Goal: Task Accomplishment & Management: Manage account settings

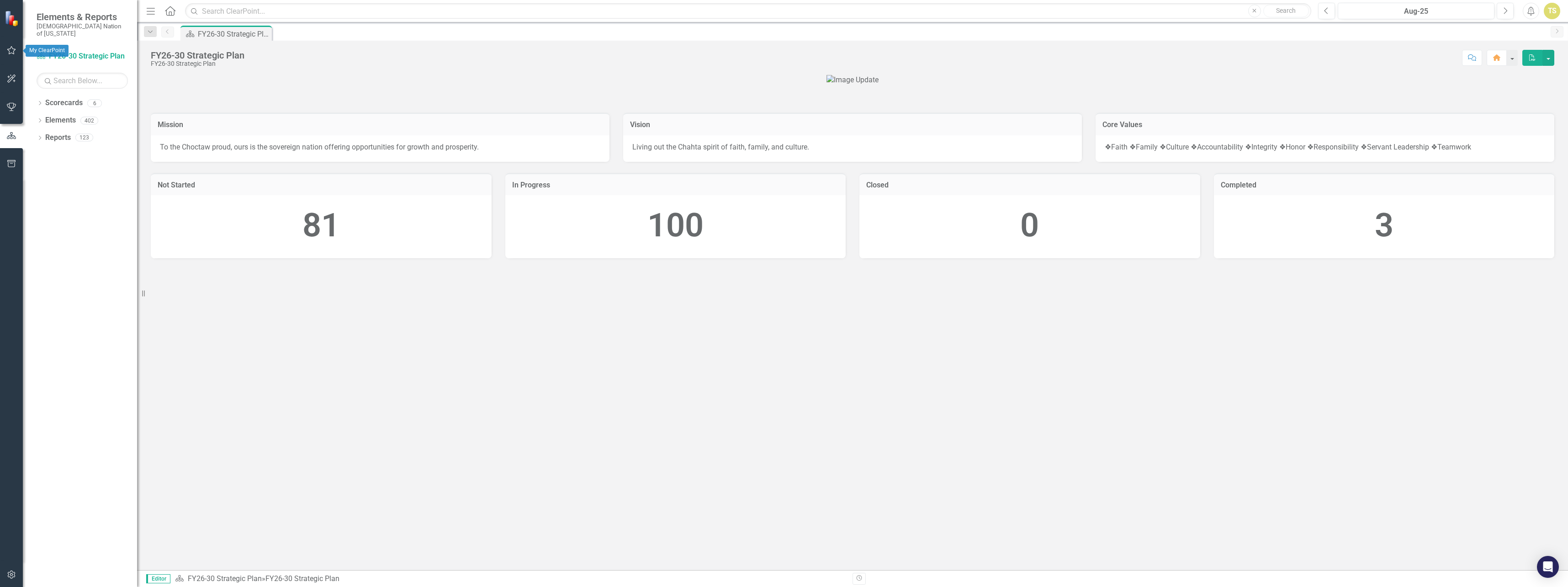
click at [8, 52] on icon "button" at bounding box center [12, 50] width 10 height 7
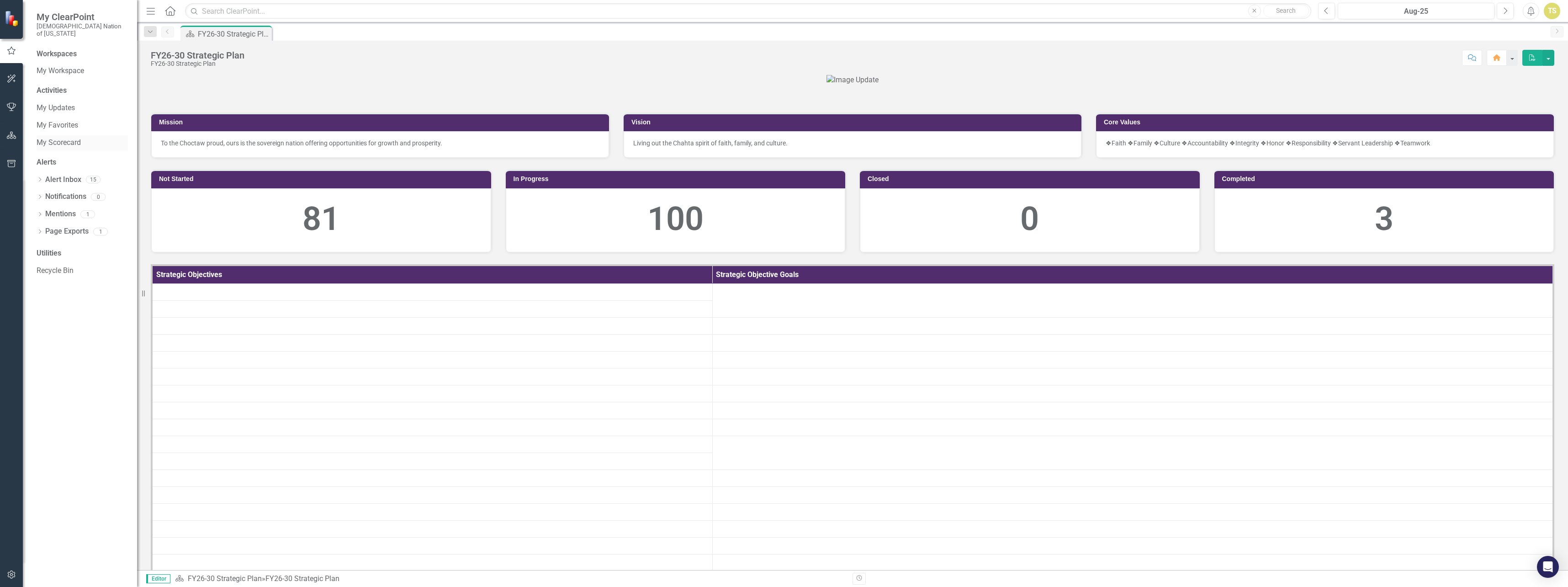
click at [53, 138] on link "My Scorecard" at bounding box center [83, 143] width 92 height 10
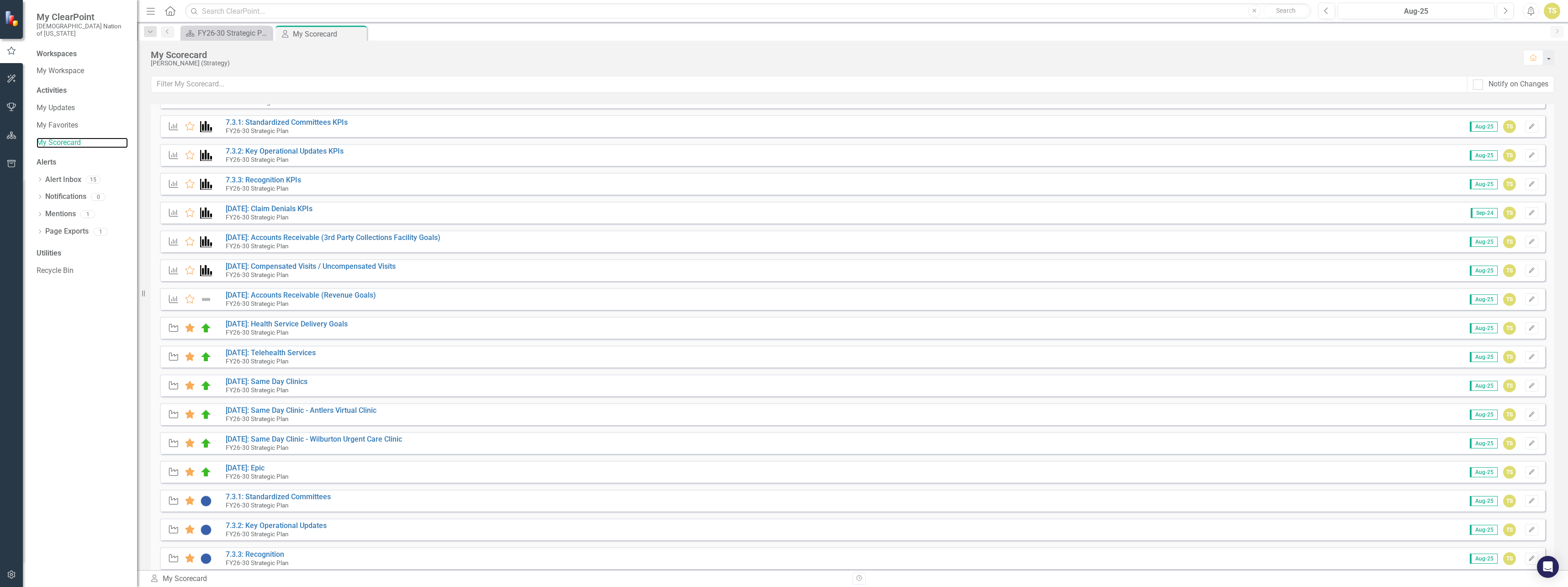
scroll to position [137, 0]
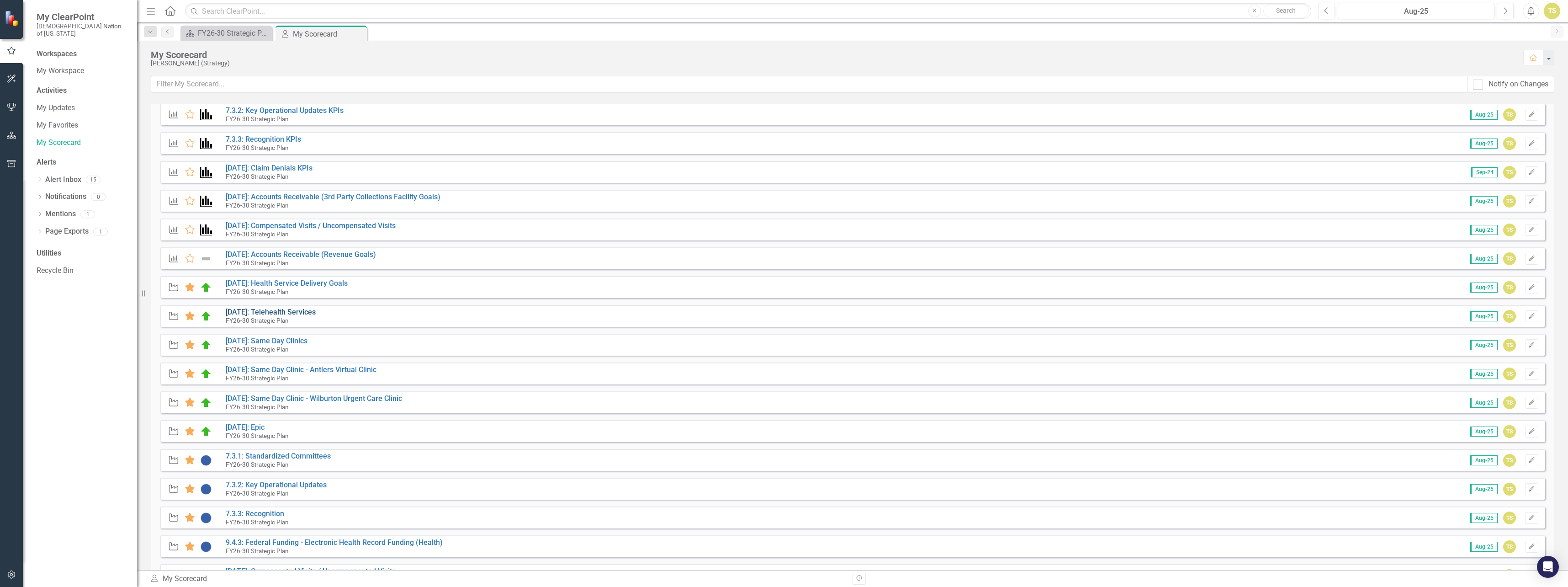
click at [271, 313] on link "[DATE]: Telehealth Services" at bounding box center [271, 312] width 90 height 8
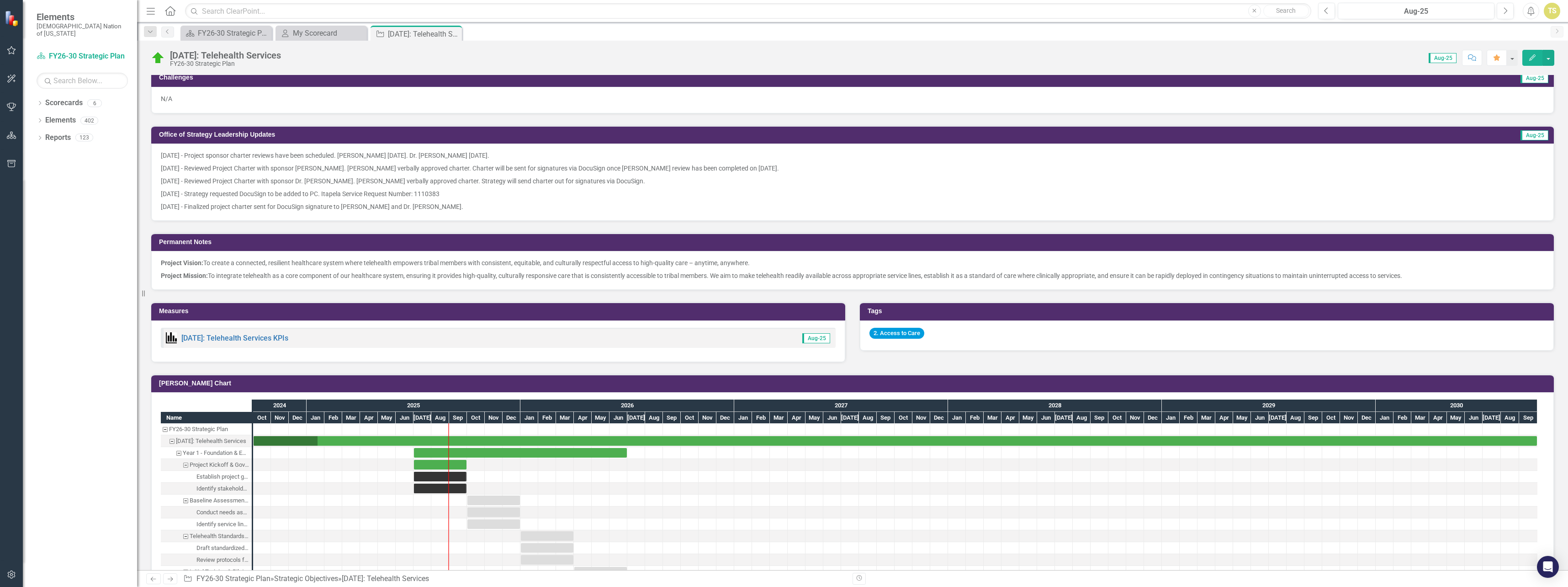
scroll to position [686, 0]
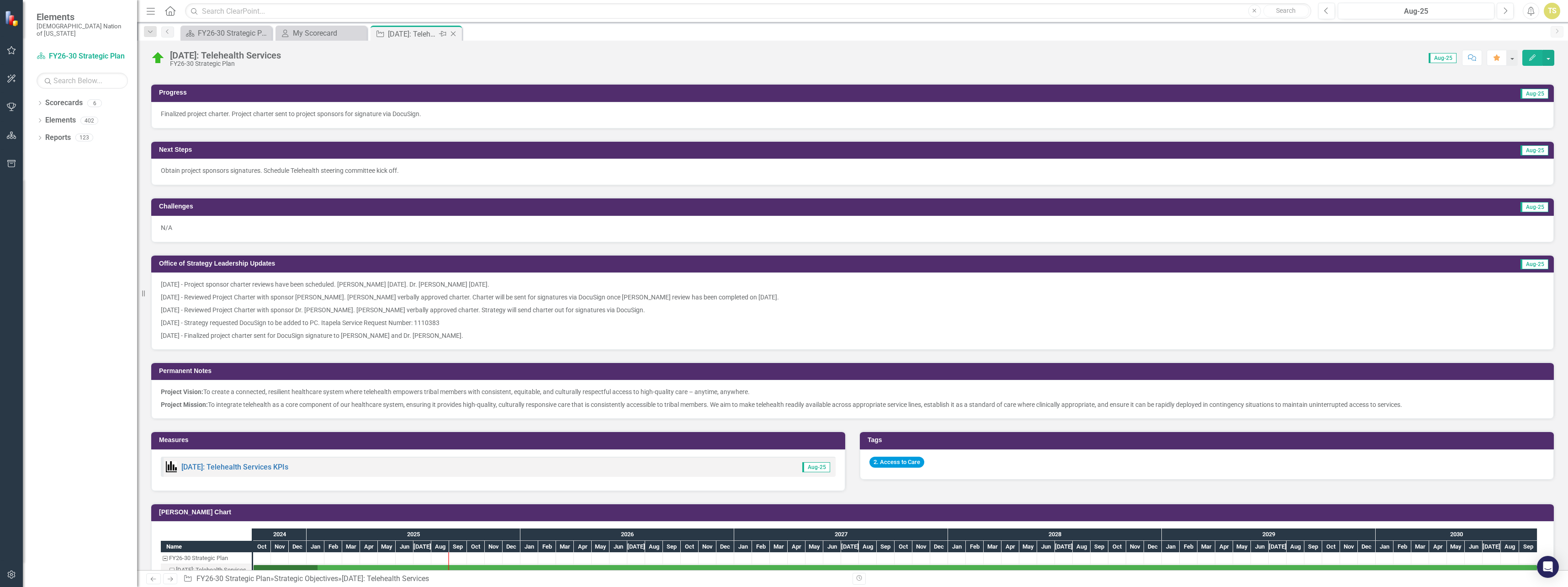
click at [455, 34] on icon "Close" at bounding box center [453, 34] width 9 height 7
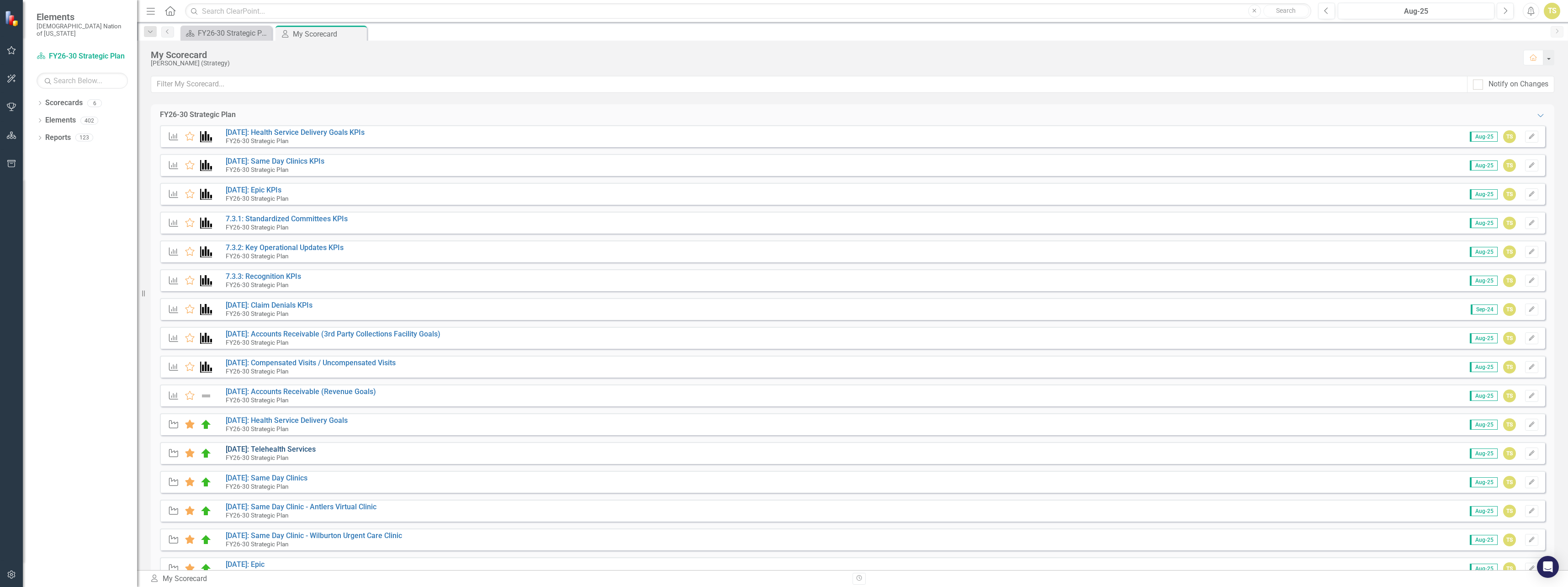
click at [272, 451] on link "[DATE]: Telehealth Services" at bounding box center [271, 449] width 90 height 8
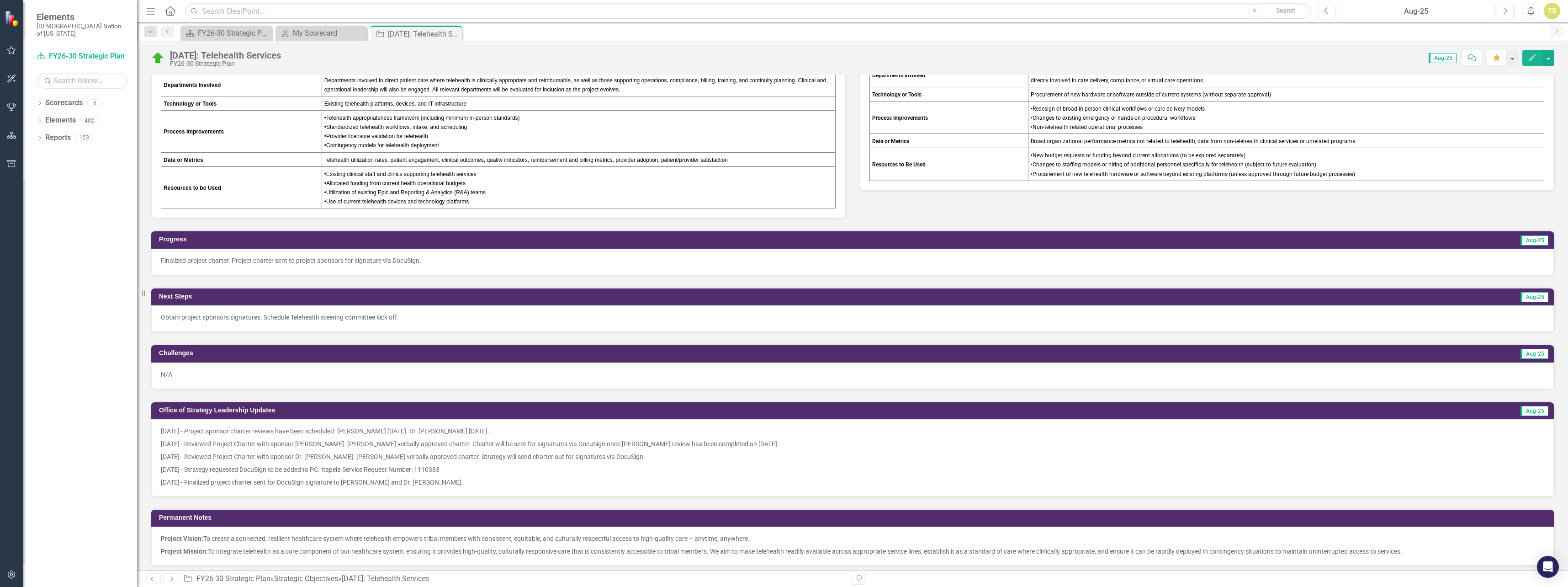
scroll to position [549, 0]
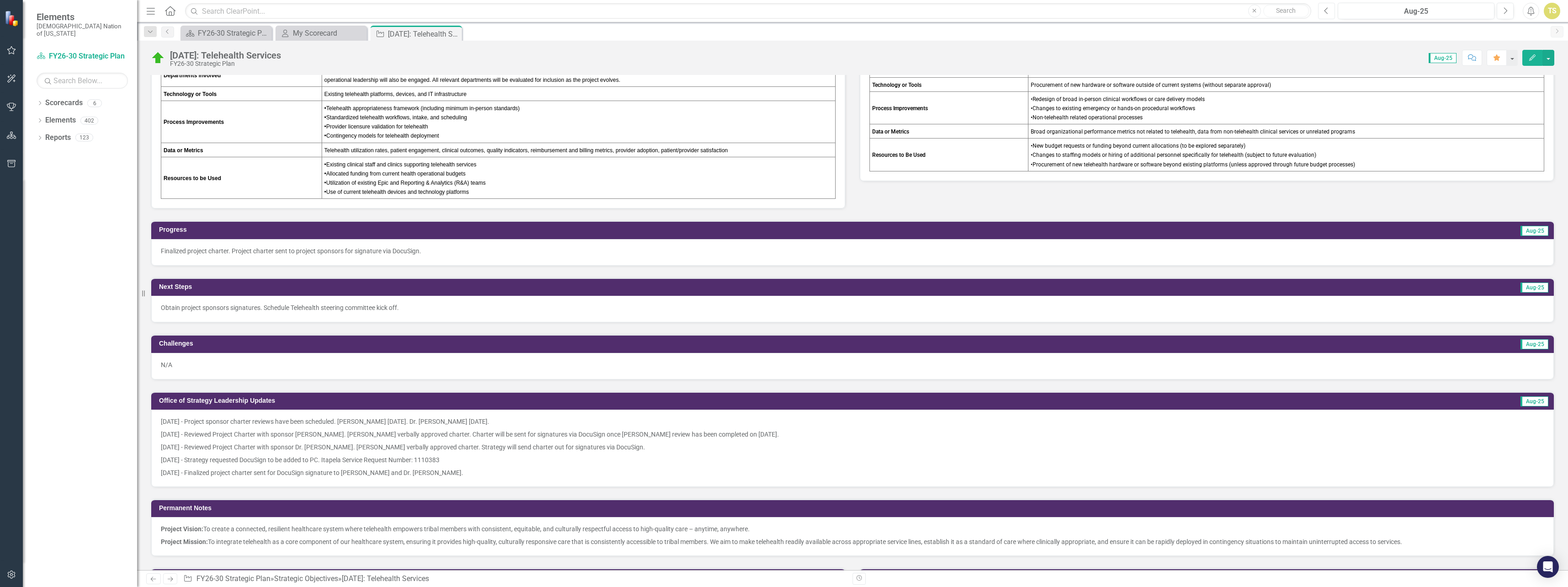
click at [1326, 12] on icon "Previous" at bounding box center [1327, 11] width 5 height 8
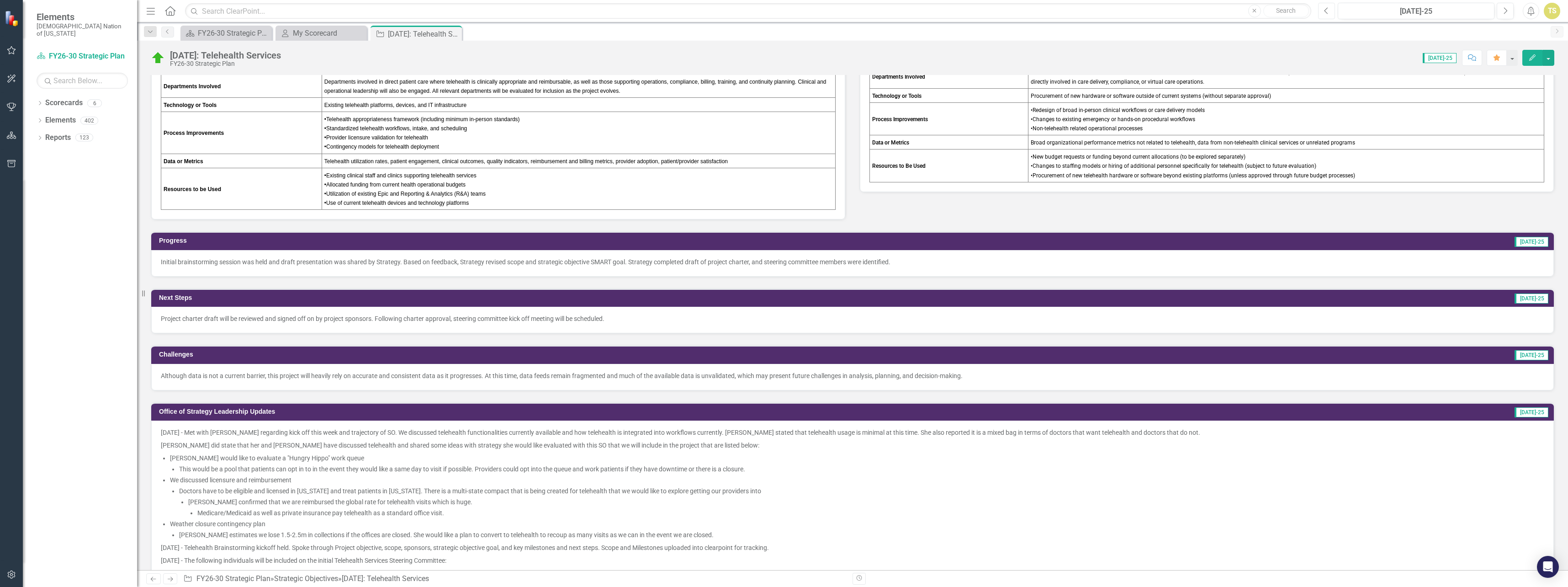
scroll to position [549, 0]
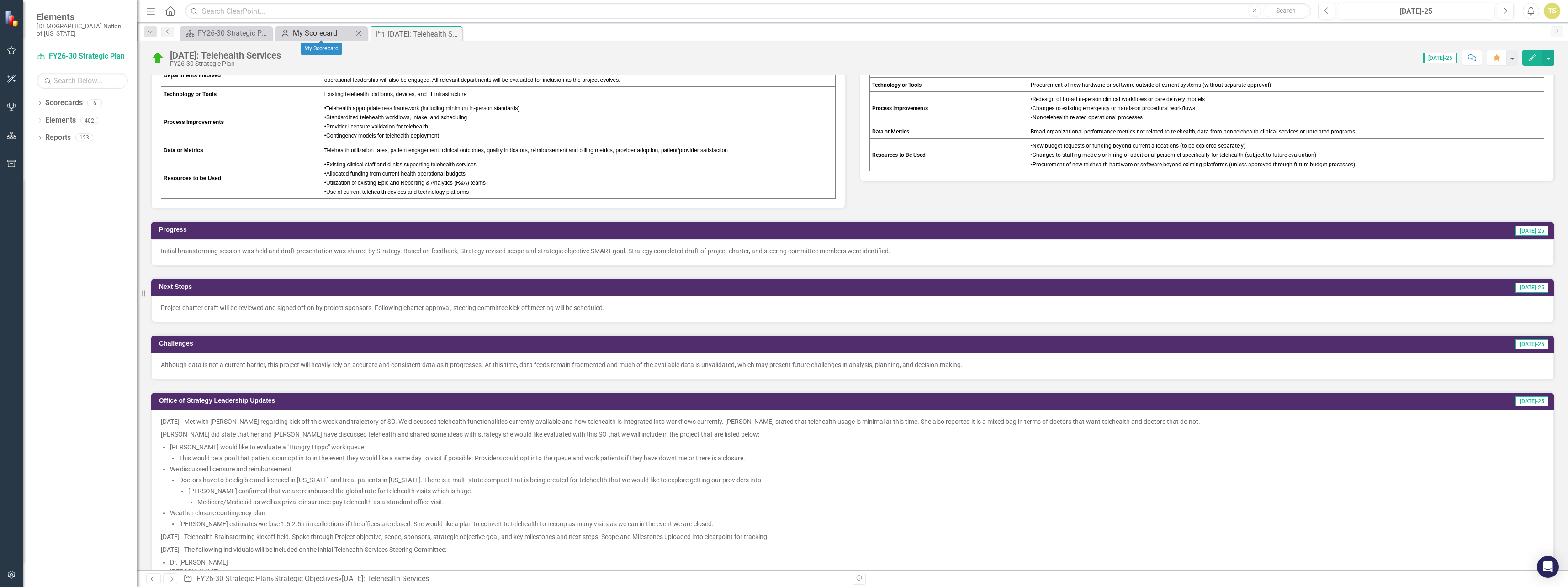
click at [308, 36] on div "My Scorecard" at bounding box center [323, 33] width 60 height 12
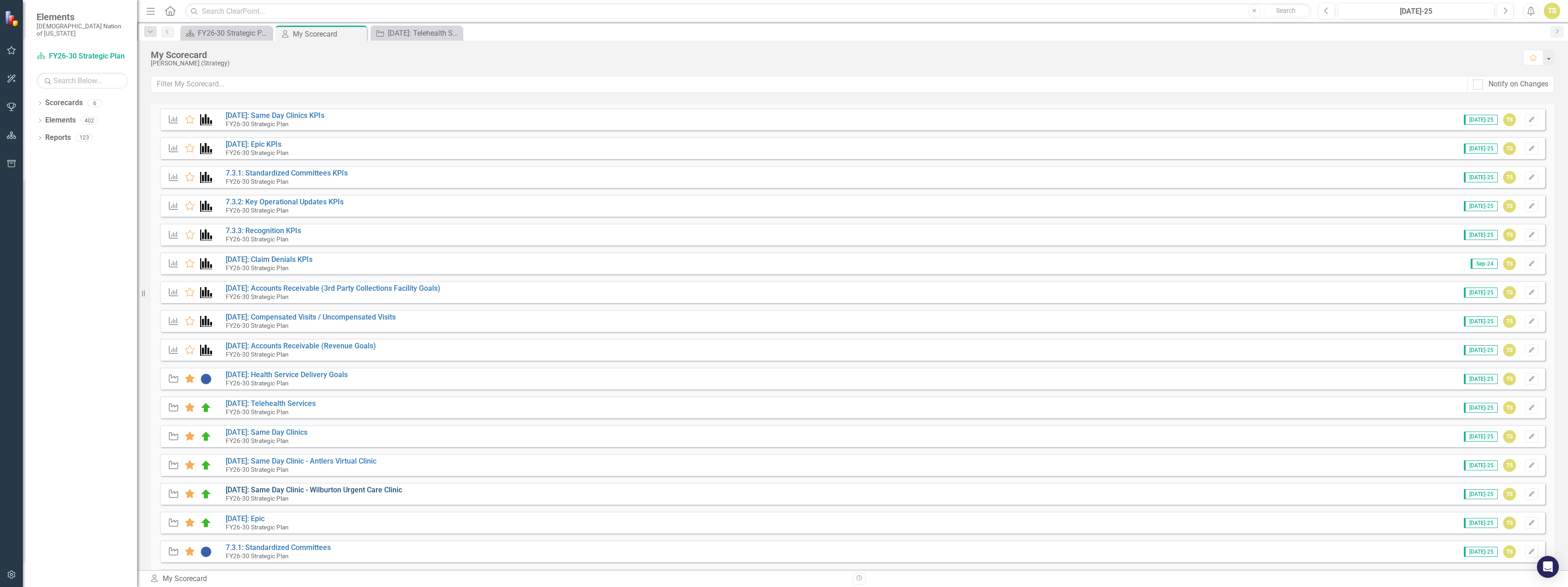
scroll to position [92, 0]
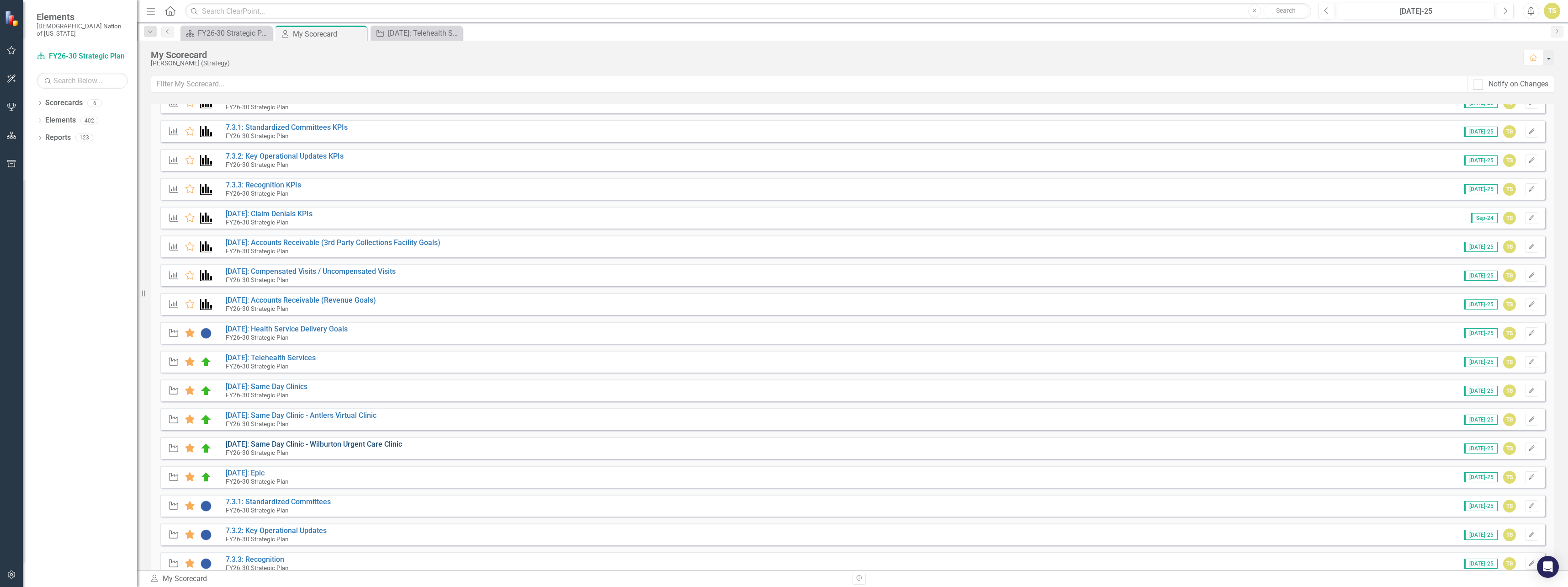
click at [294, 444] on link "[DATE]: Same Day Clinic - Wilburton Urgent Care Clinic" at bounding box center [314, 444] width 176 height 8
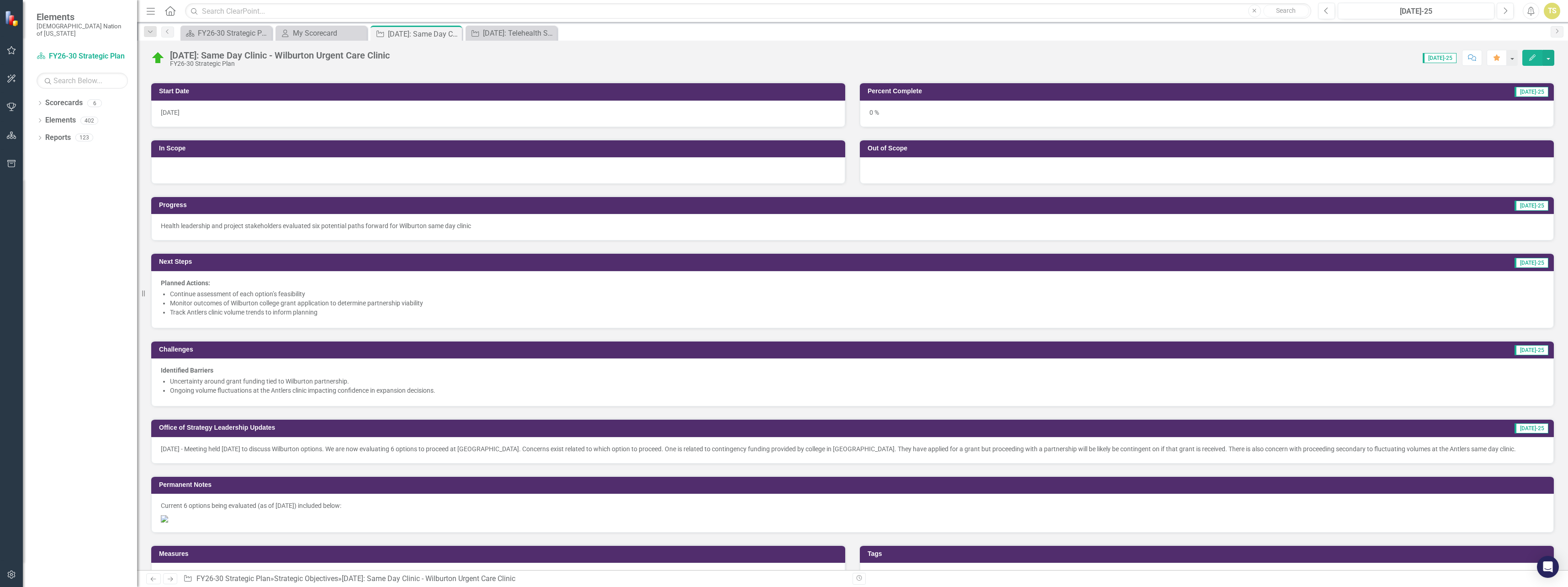
scroll to position [229, 0]
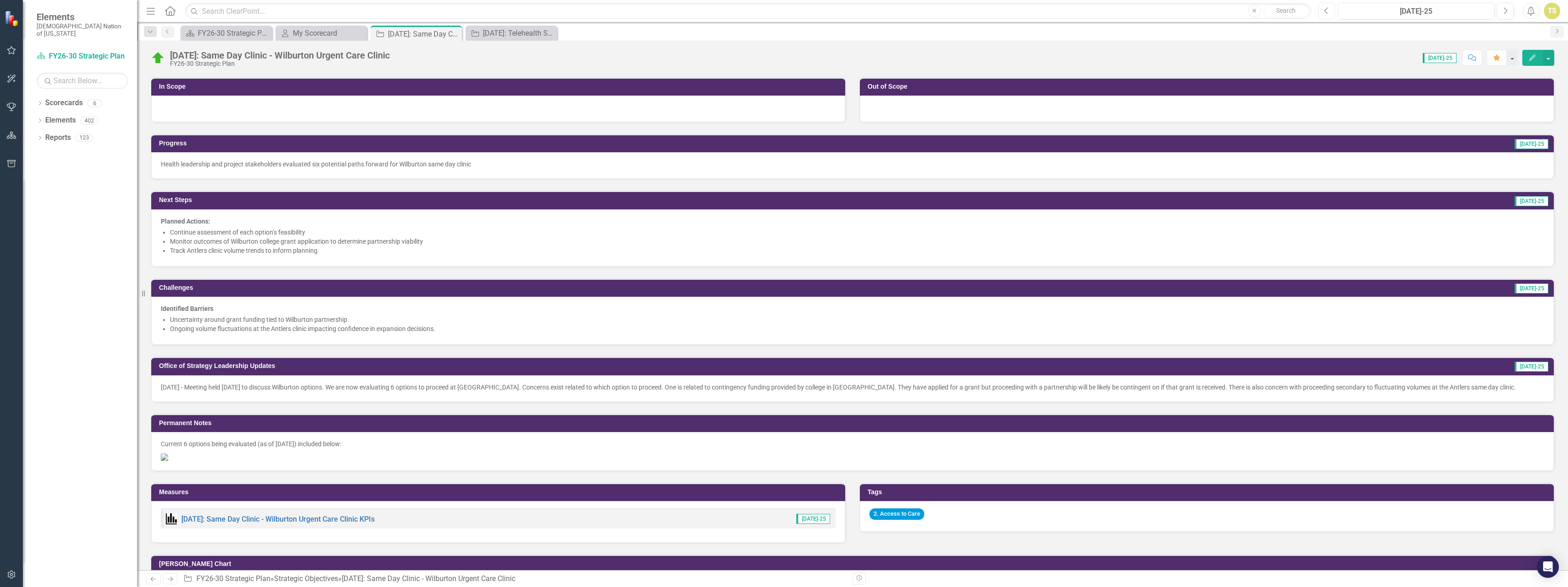
click at [1324, 11] on icon "Previous" at bounding box center [1327, 11] width 5 height 8
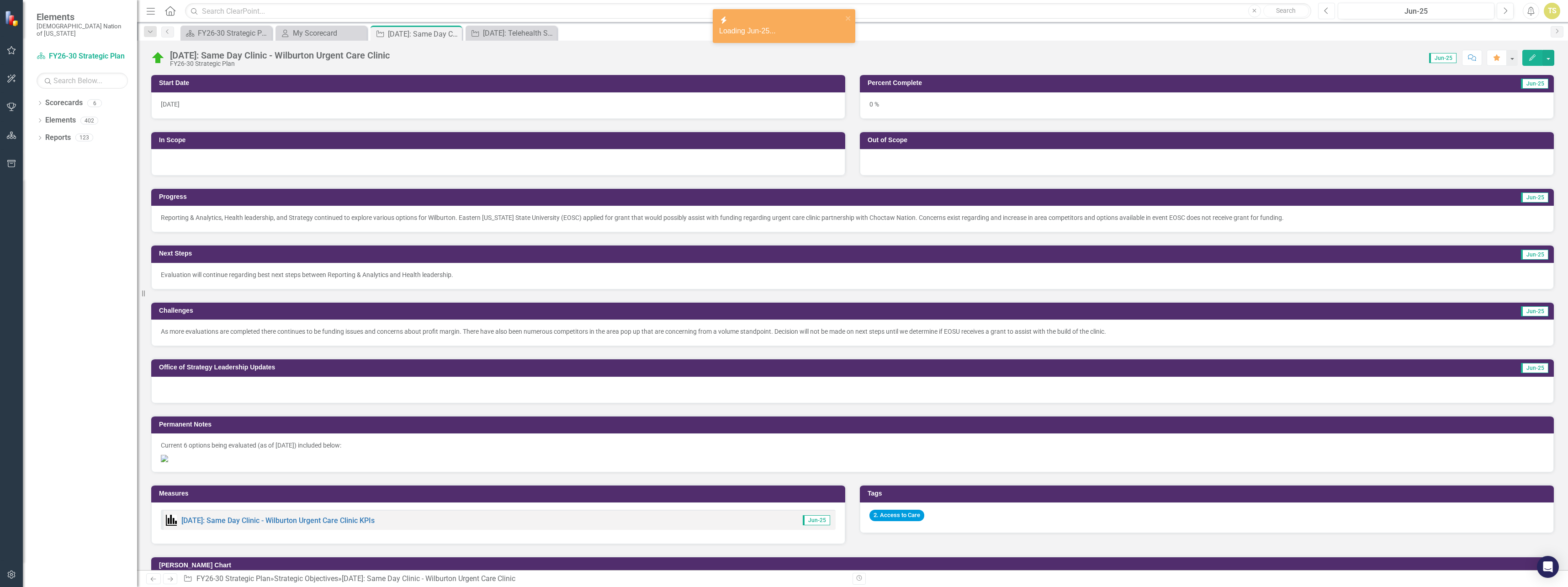
scroll to position [183, 0]
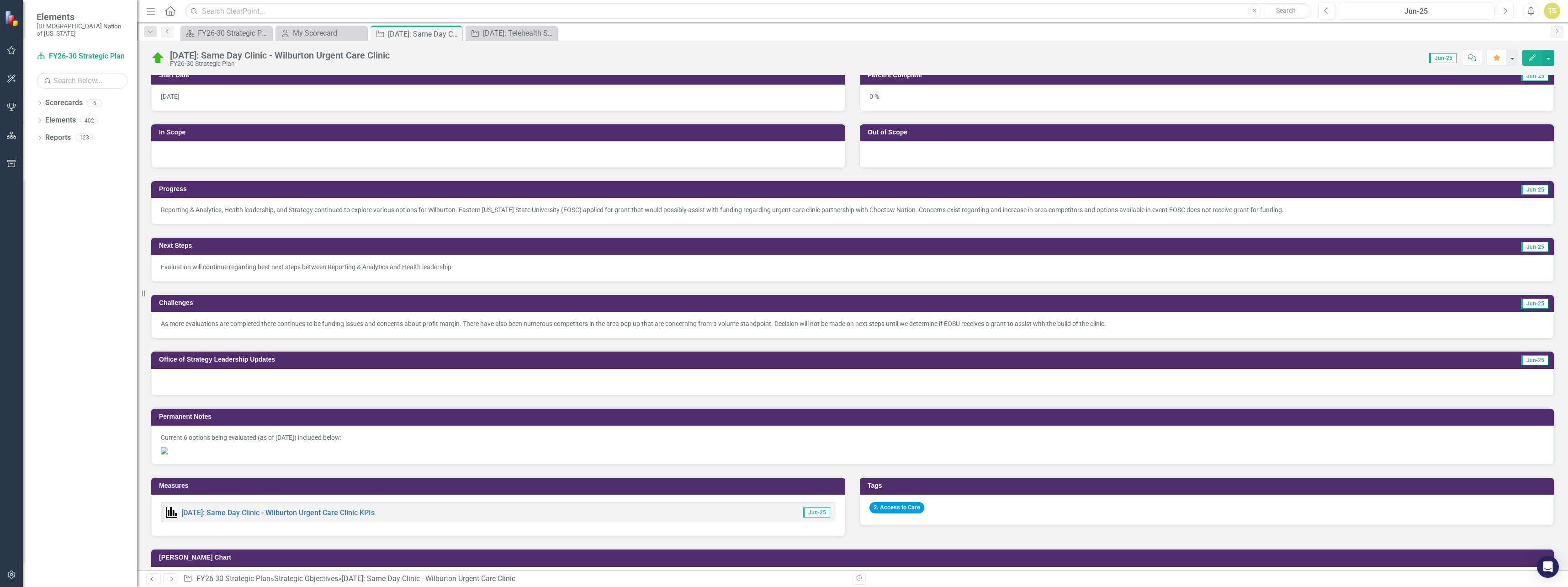
click at [1503, 9] on icon "Next" at bounding box center [1505, 11] width 5 height 8
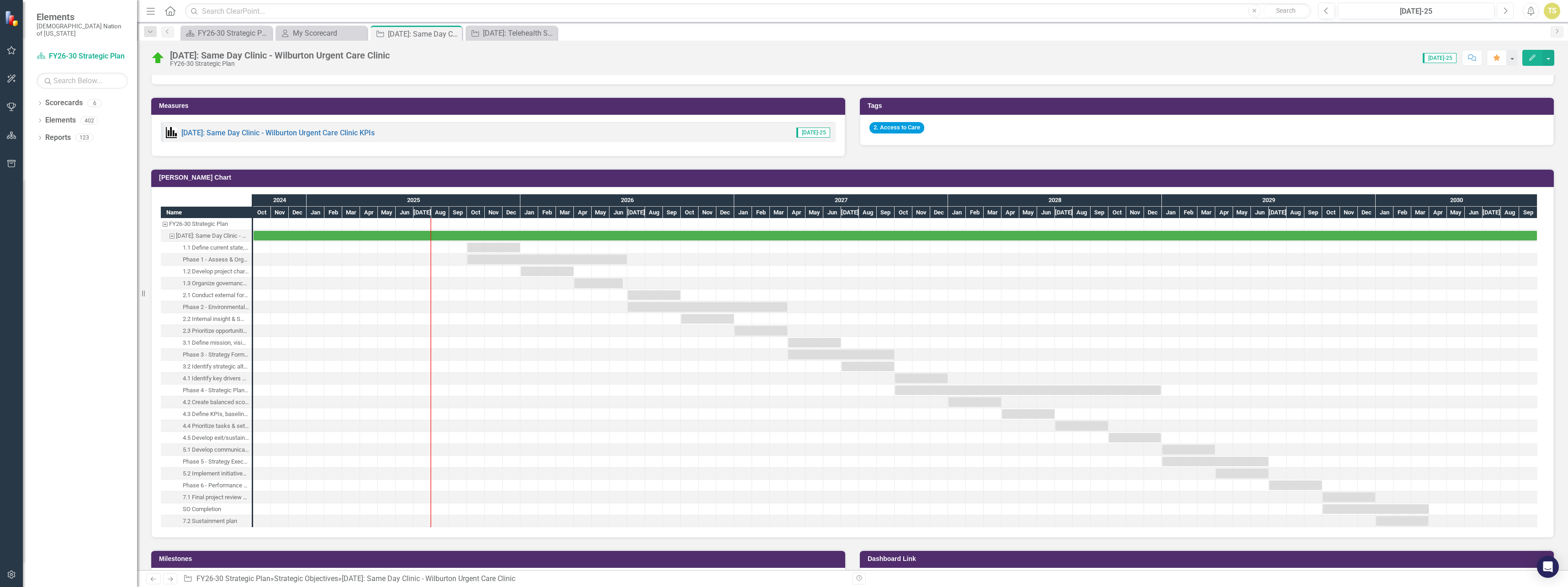
scroll to position [640, 0]
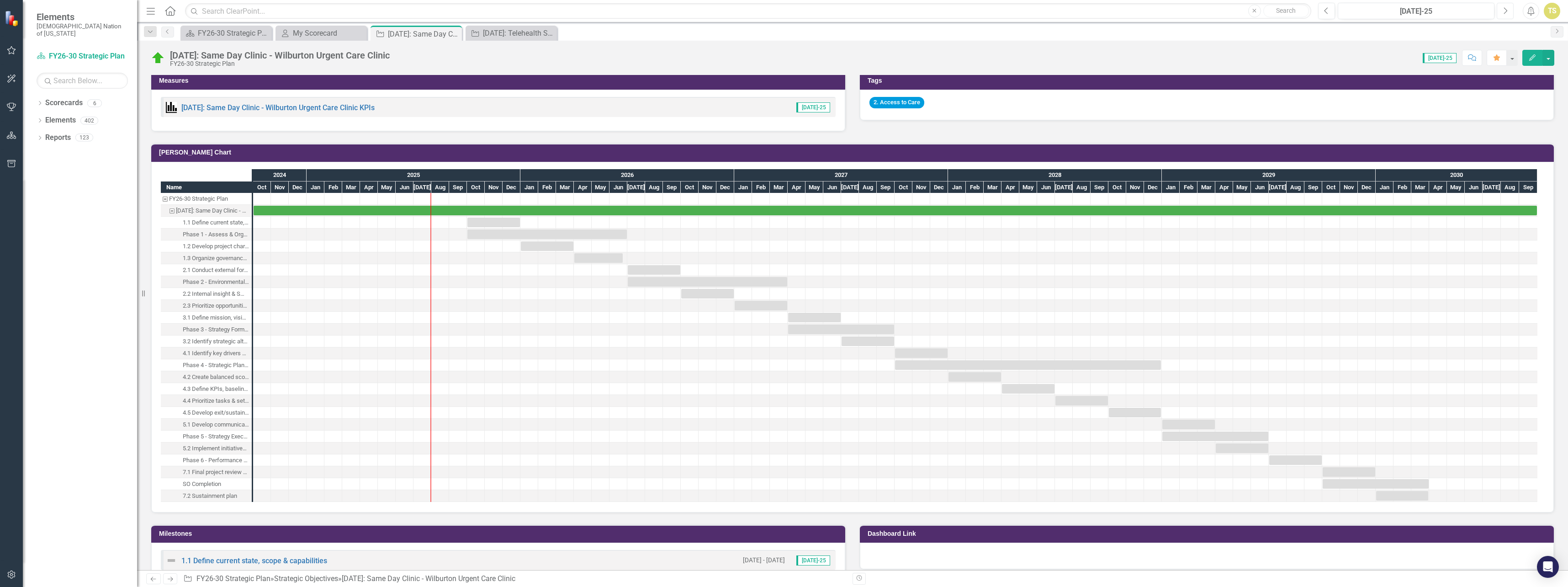
click at [1509, 11] on button "Next" at bounding box center [1505, 10] width 17 height 16
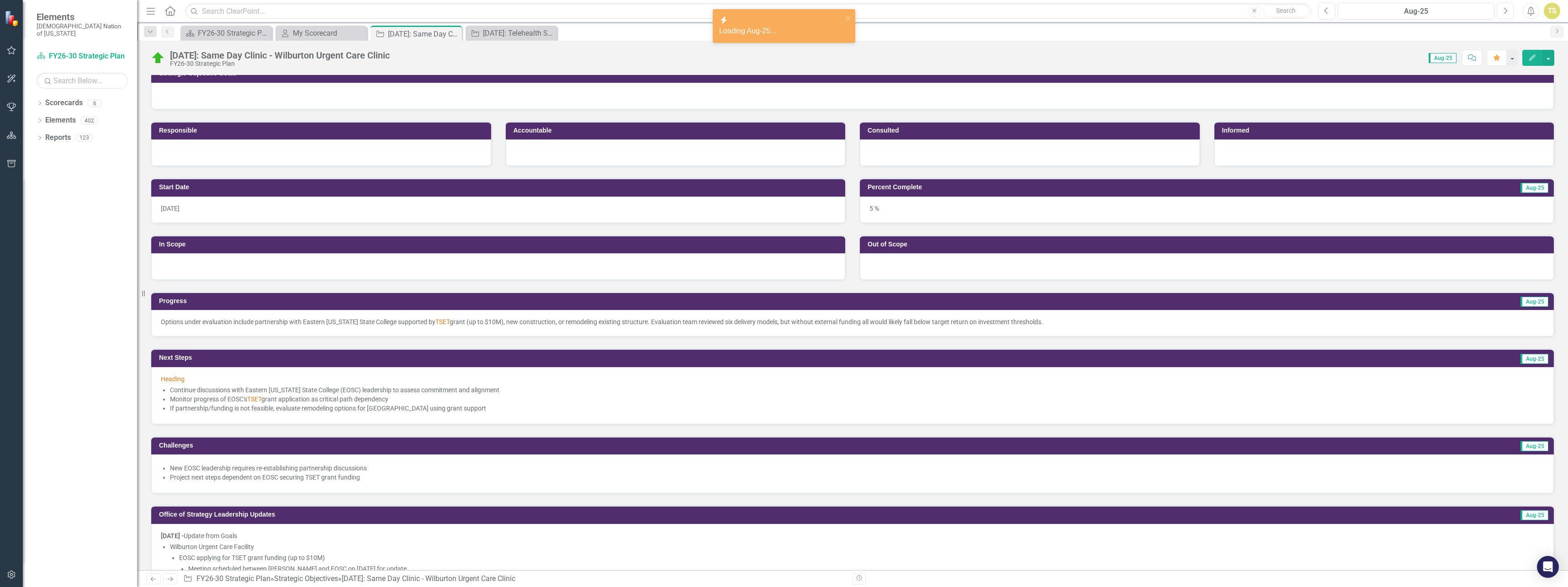
scroll to position [92, 0]
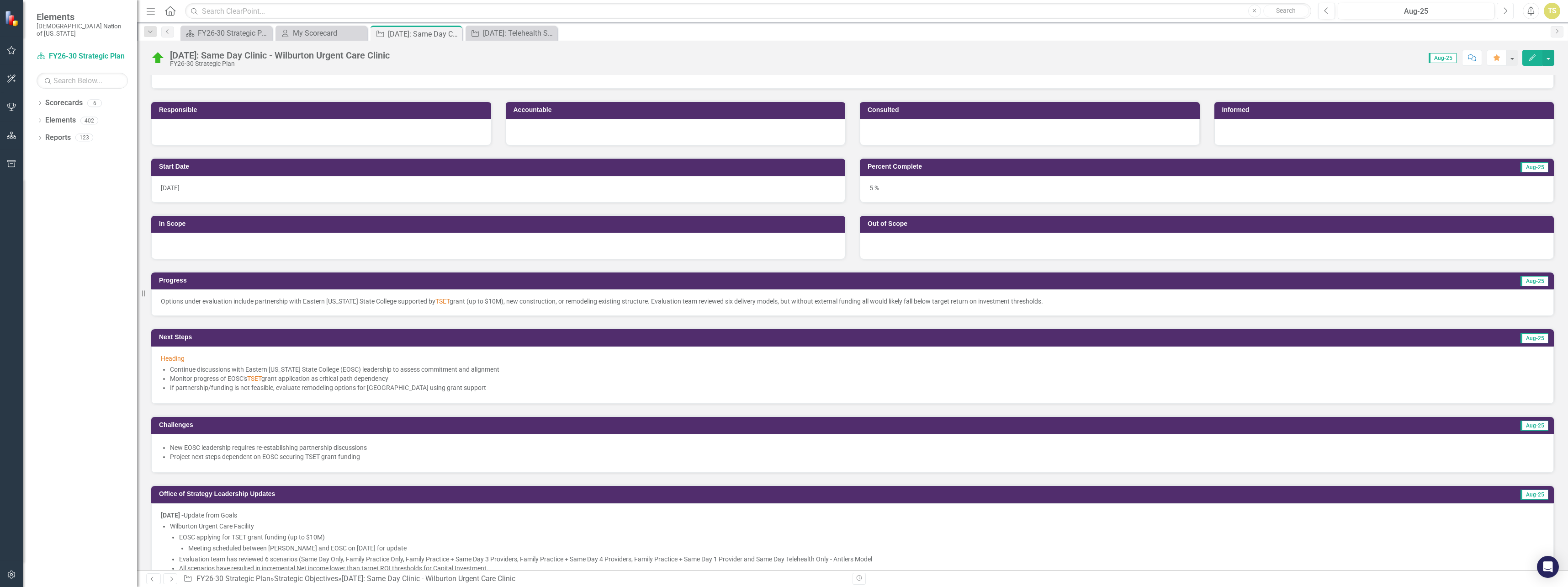
scroll to position [46, 0]
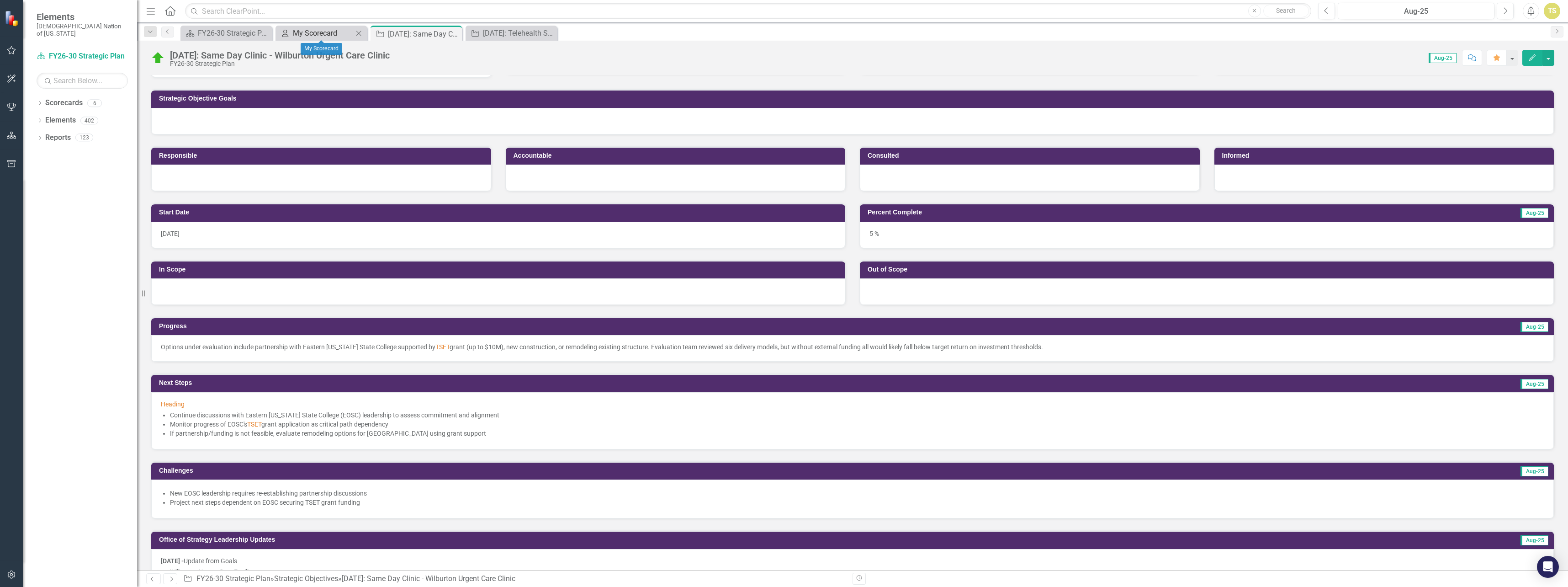
click at [327, 34] on div "My Scorecard" at bounding box center [323, 33] width 60 height 12
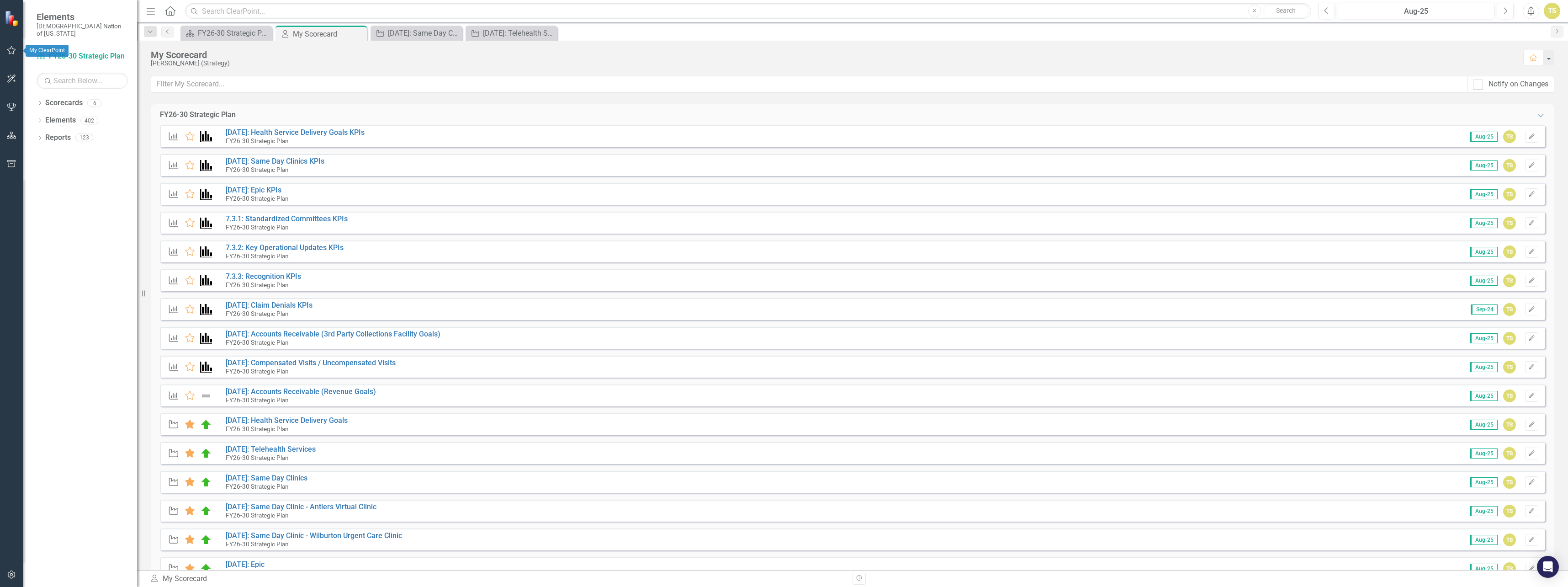
click at [14, 49] on icon "button" at bounding box center [11, 50] width 8 height 8
click at [12, 137] on icon "button" at bounding box center [12, 135] width 10 height 7
click at [40, 136] on icon "Dropdown" at bounding box center [40, 139] width 6 height 5
click at [34, 152] on icon "Dropdown" at bounding box center [30, 155] width 6 height 5
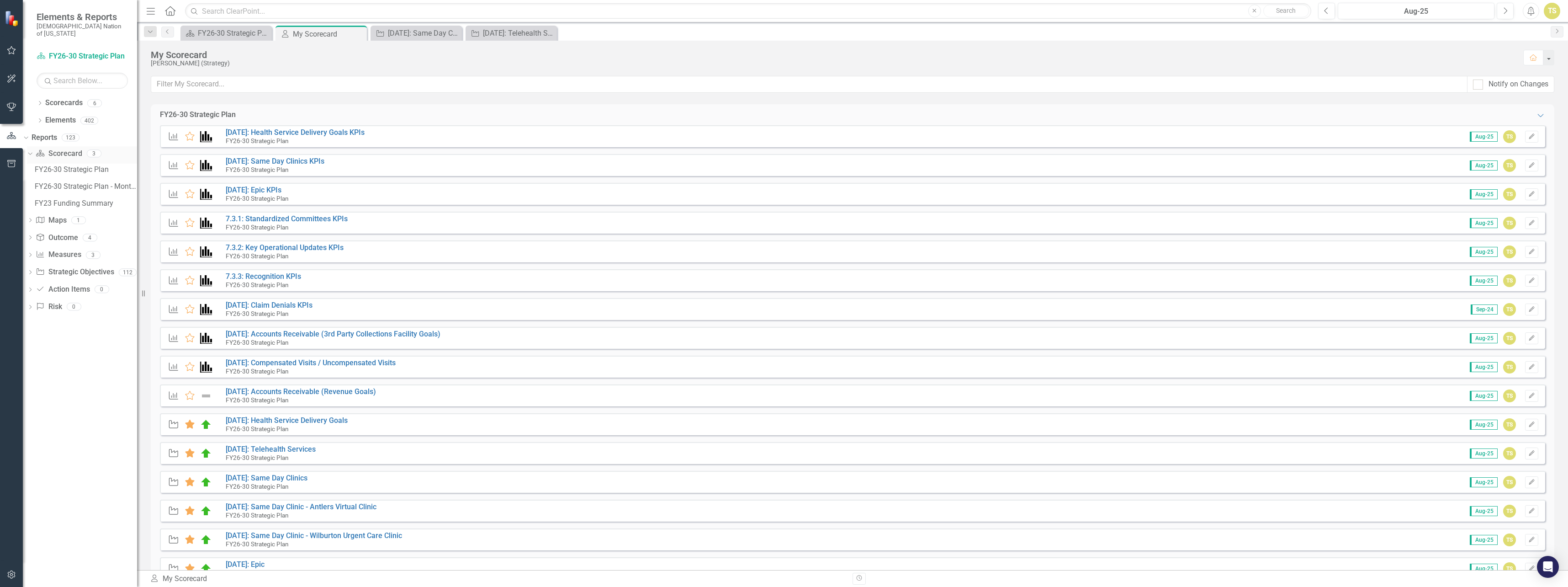
click at [32, 150] on icon "Dropdown" at bounding box center [29, 153] width 5 height 6
click at [34, 221] on icon "Dropdown" at bounding box center [30, 224] width 6 height 5
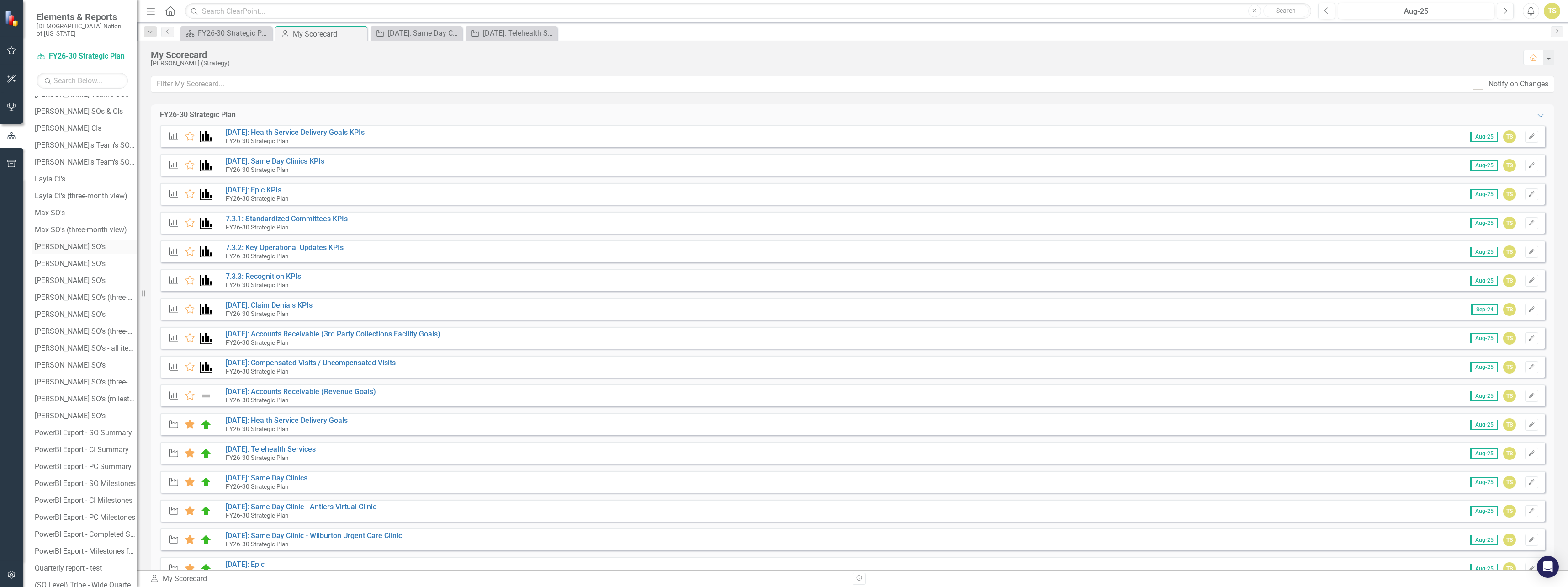
scroll to position [823, 0]
click at [58, 308] on div "[PERSON_NAME] SO's" at bounding box center [86, 312] width 103 height 8
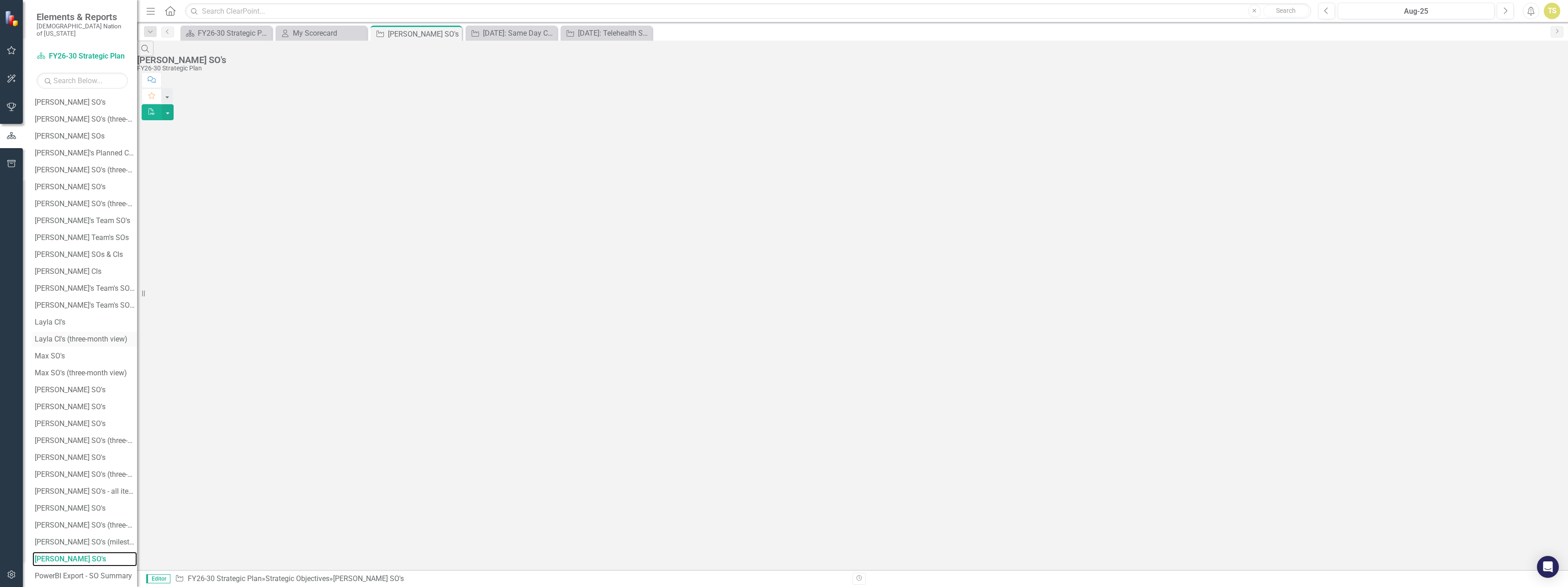
scroll to position [548, 0]
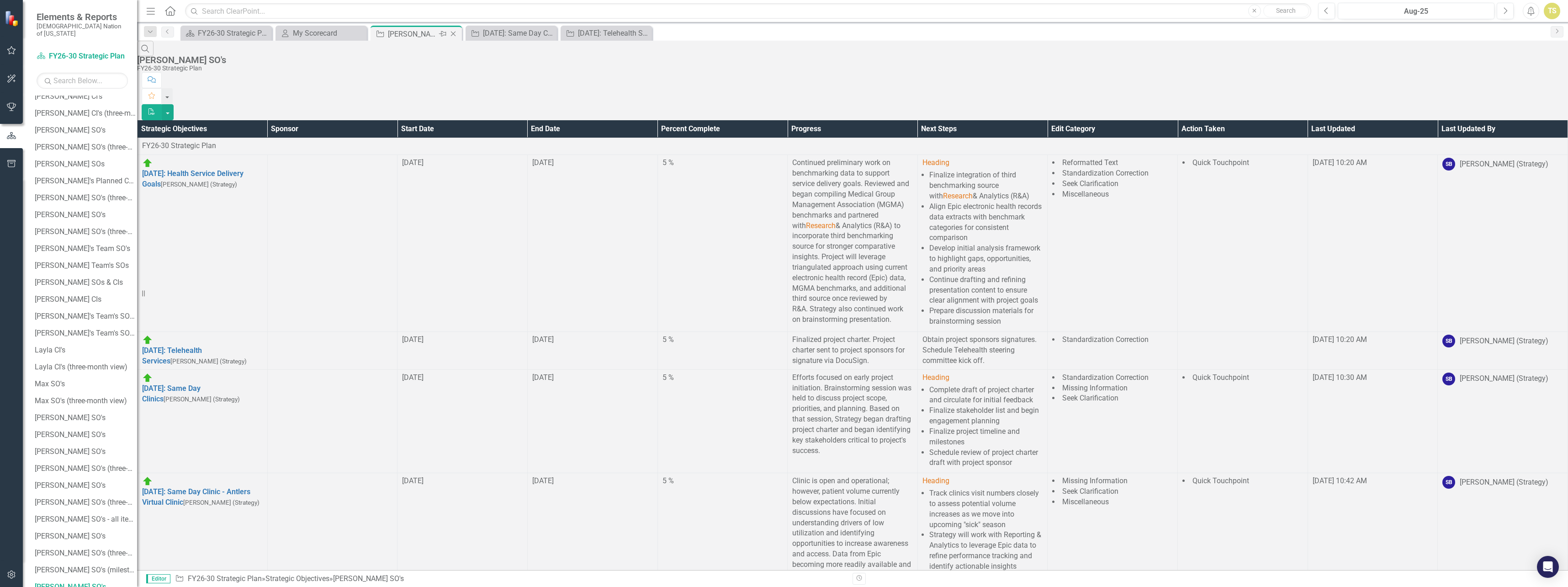
click at [443, 34] on icon at bounding box center [443, 34] width 7 height 5
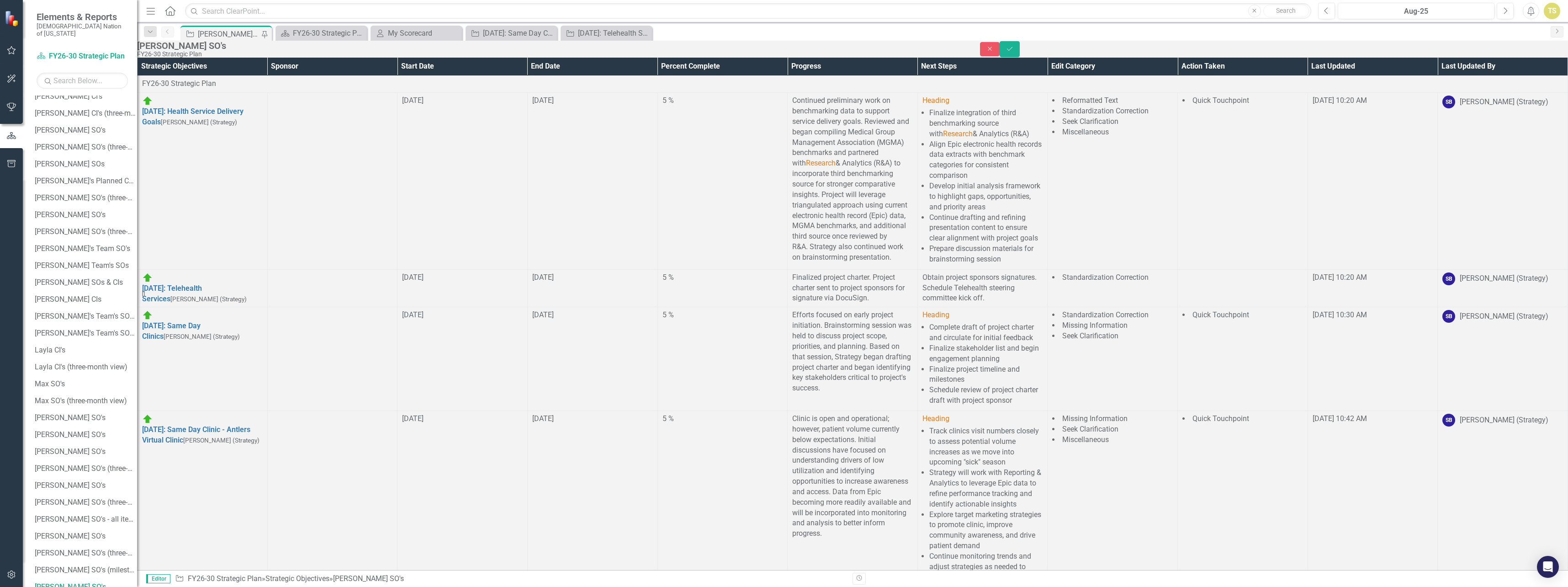
scroll to position [0, 0]
drag, startPoint x: 1593, startPoint y: 1038, endPoint x: 948, endPoint y: 789, distance: 691.4
drag, startPoint x: 895, startPoint y: 786, endPoint x: 933, endPoint y: 785, distance: 38.0
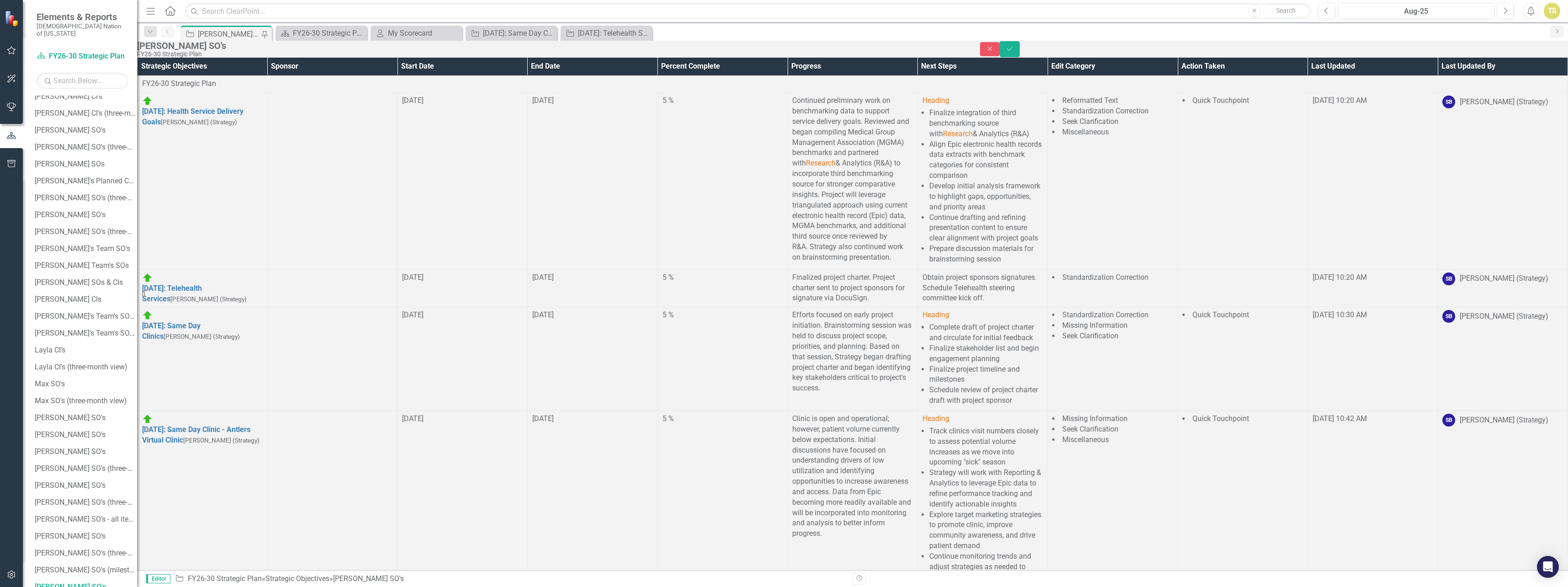
drag, startPoint x: 859, startPoint y: 795, endPoint x: 812, endPoint y: 796, distance: 47.0
click at [1020, 56] on button "Save" at bounding box center [1009, 49] width 20 height 16
